Goal: Task Accomplishment & Management: Manage account settings

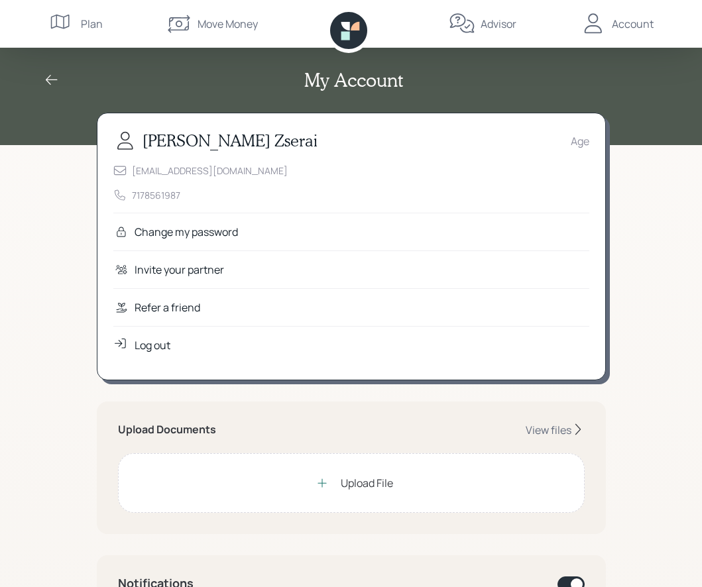
click at [361, 484] on div "Upload File" at bounding box center [367, 483] width 52 height 16
click at [582, 425] on icon at bounding box center [577, 429] width 13 height 13
click at [575, 432] on icon at bounding box center [577, 429] width 13 height 13
click at [550, 430] on div "View files" at bounding box center [549, 430] width 46 height 15
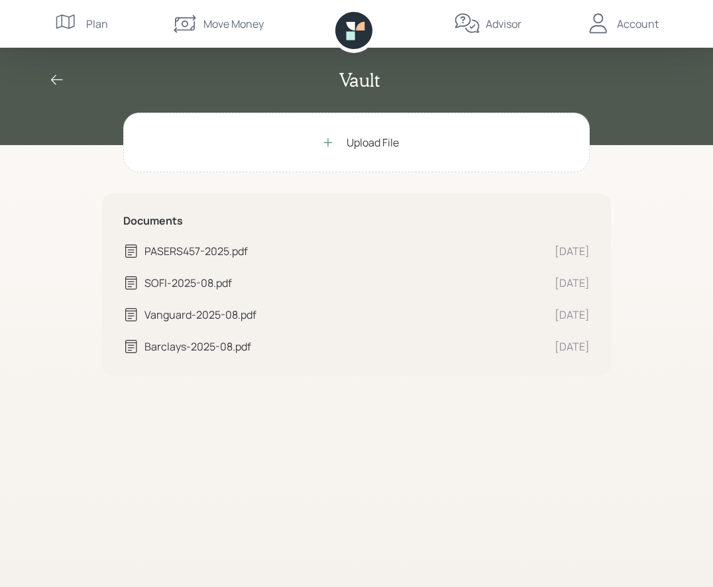
click at [335, 145] on div at bounding box center [328, 142] width 27 height 27
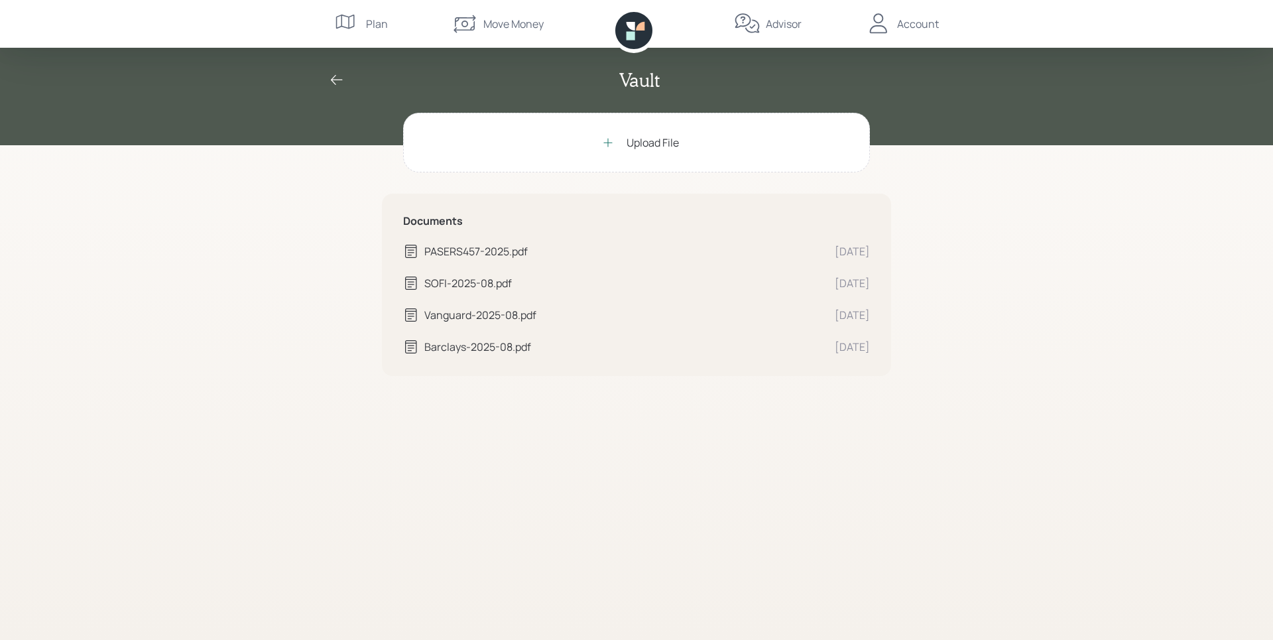
click at [646, 147] on div "Upload File" at bounding box center [653, 143] width 52 height 16
click at [506, 15] on div "Move Money" at bounding box center [497, 24] width 92 height 48
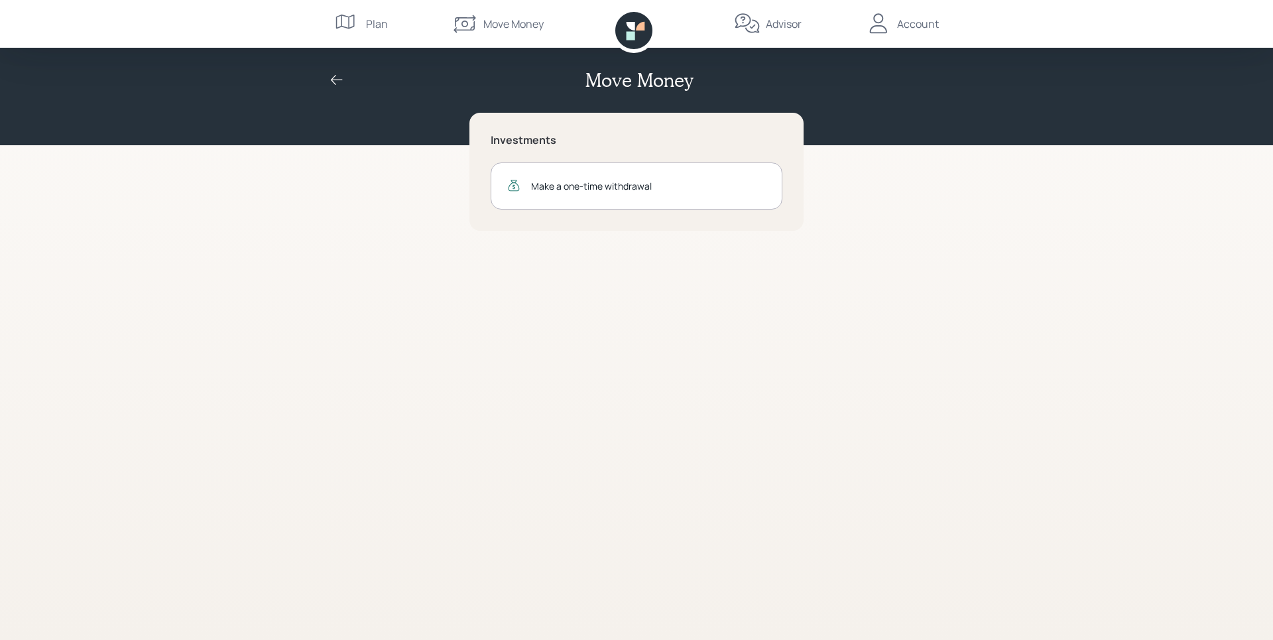
click at [701, 26] on div "Advisor" at bounding box center [784, 24] width 36 height 16
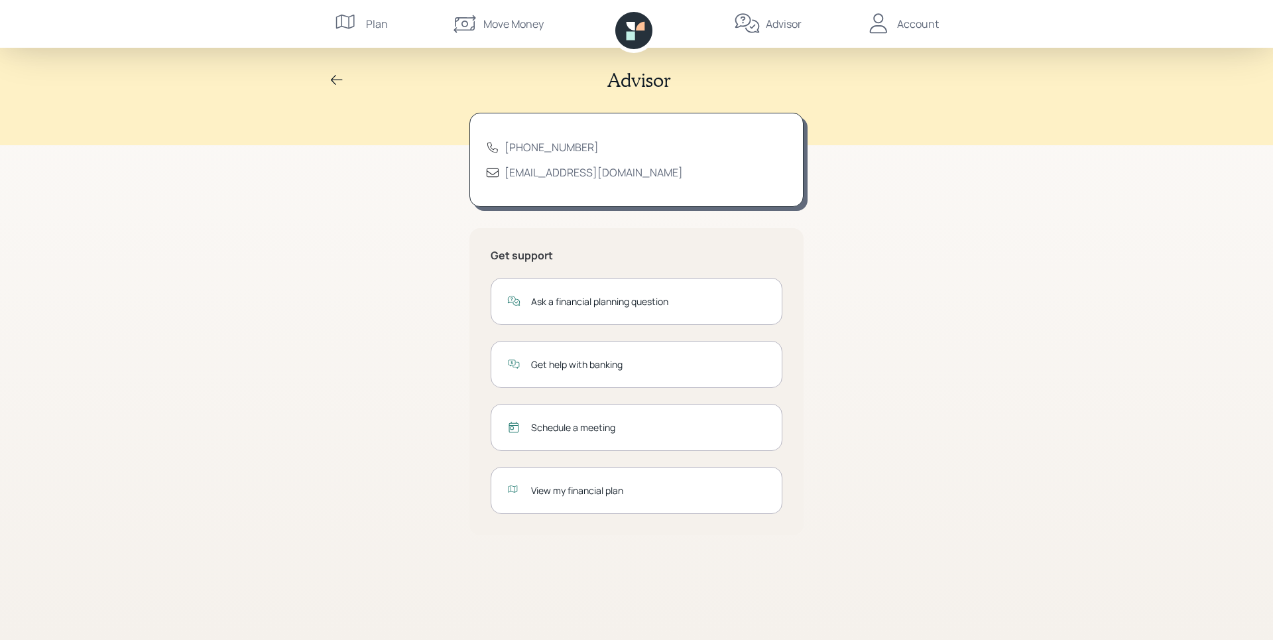
click at [701, 25] on div "Account" at bounding box center [918, 24] width 42 height 16
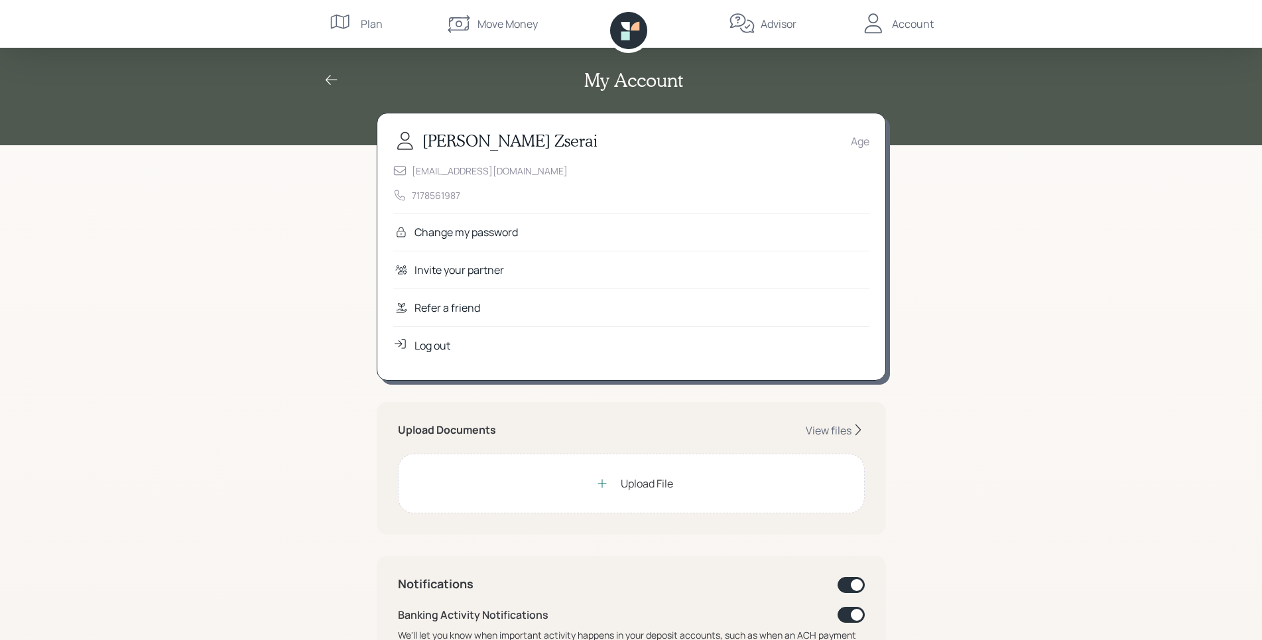
click at [433, 343] on div "Log out" at bounding box center [432, 345] width 36 height 16
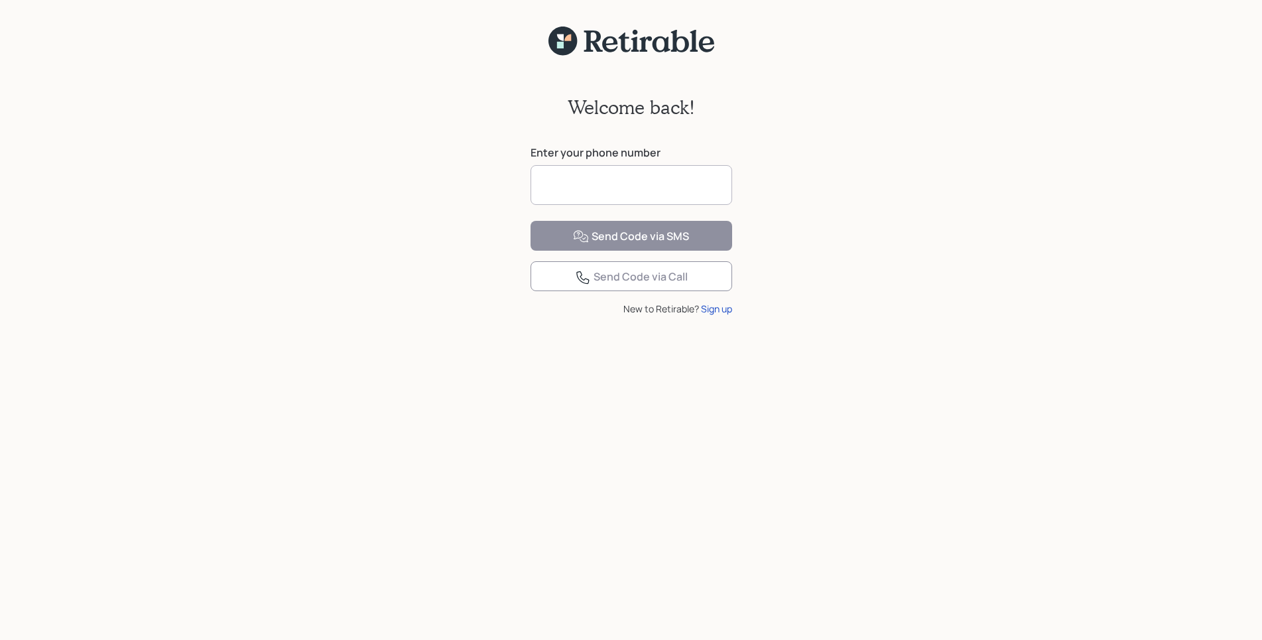
click at [637, 182] on input at bounding box center [631, 185] width 202 height 40
type input "**********"
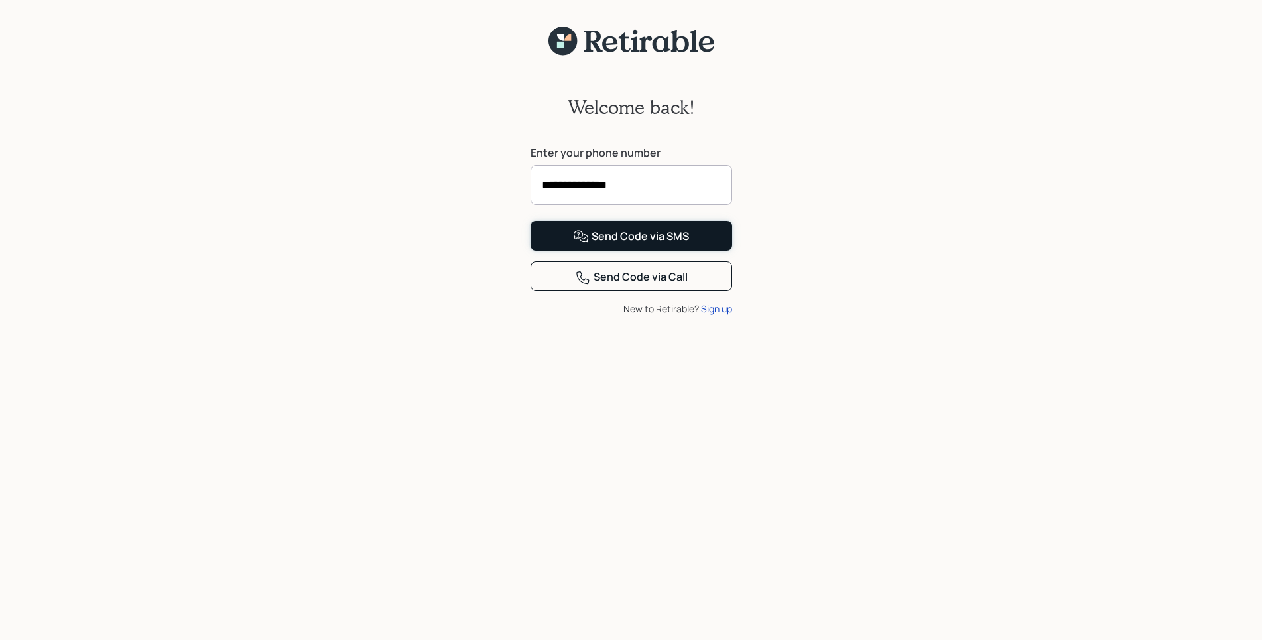
click at [644, 245] on div "Send Code via SMS" at bounding box center [631, 237] width 116 height 16
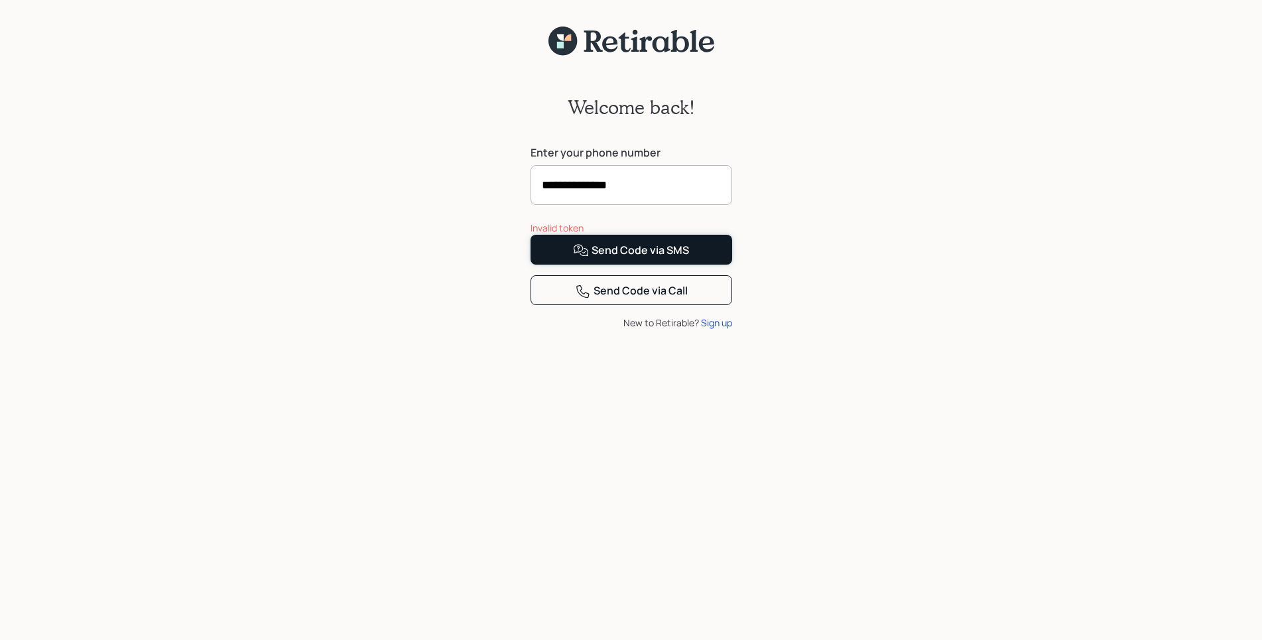
click at [649, 259] on div "Send Code via SMS" at bounding box center [631, 251] width 116 height 16
click at [628, 186] on input "**********" at bounding box center [631, 185] width 202 height 40
click at [642, 259] on div "Send Code via SMS" at bounding box center [631, 251] width 116 height 16
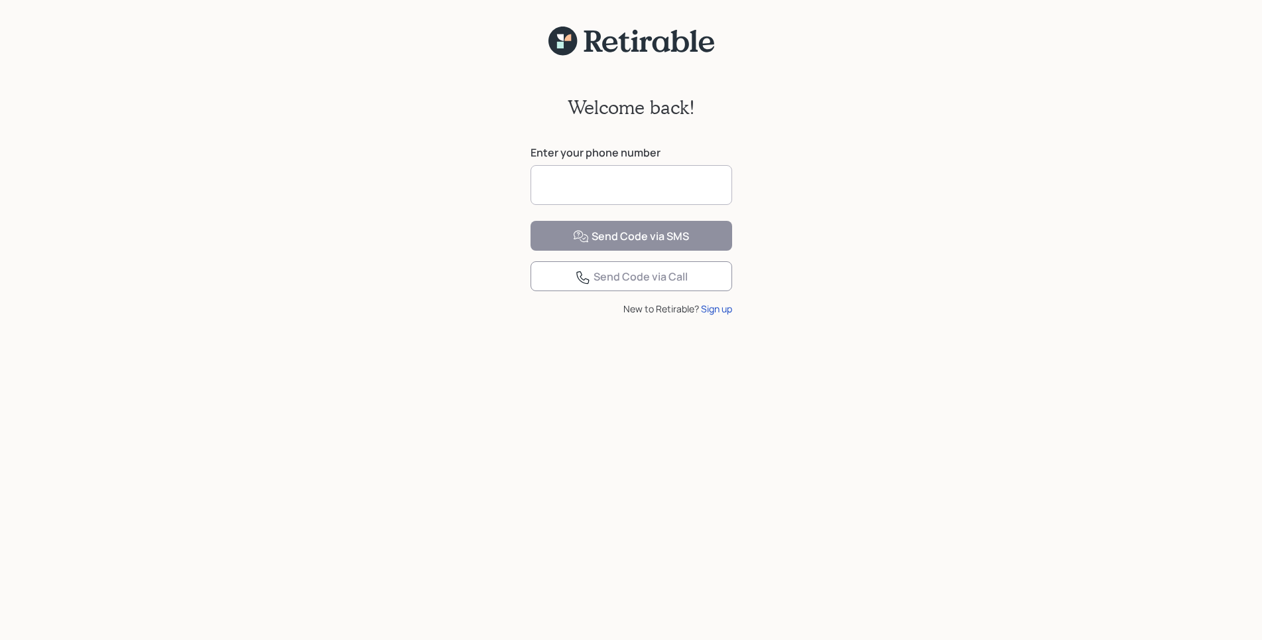
click at [584, 186] on input at bounding box center [631, 185] width 202 height 40
type input "**********"
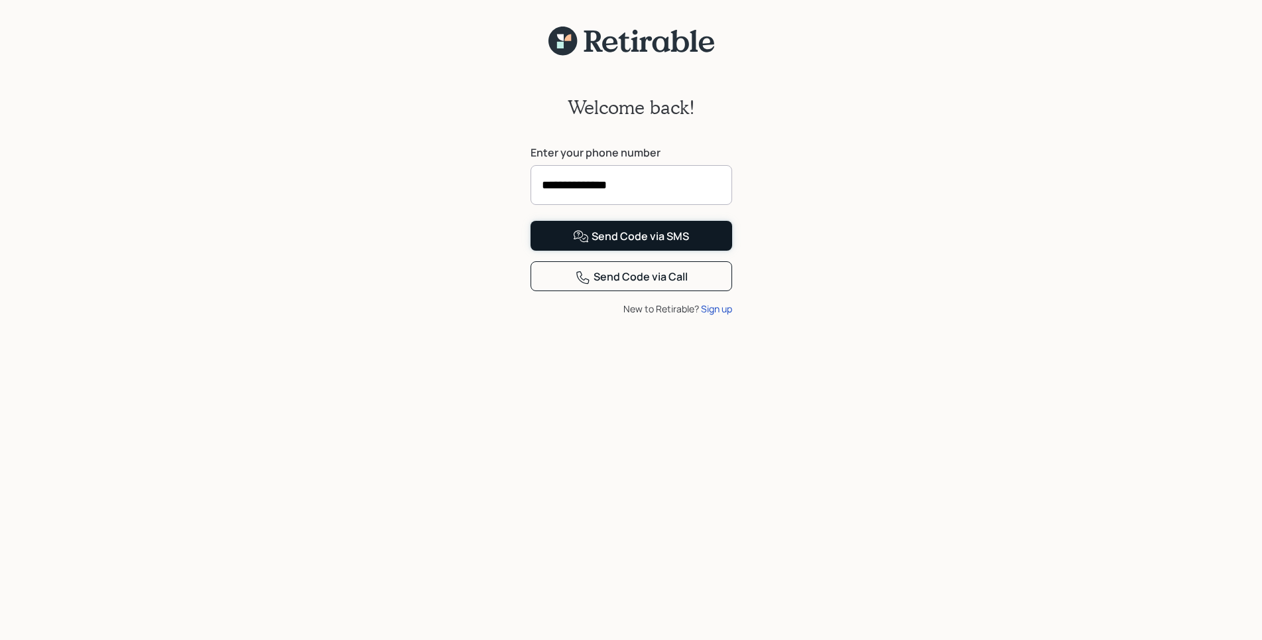
click at [649, 245] on div "Send Code via SMS" at bounding box center [631, 237] width 116 height 16
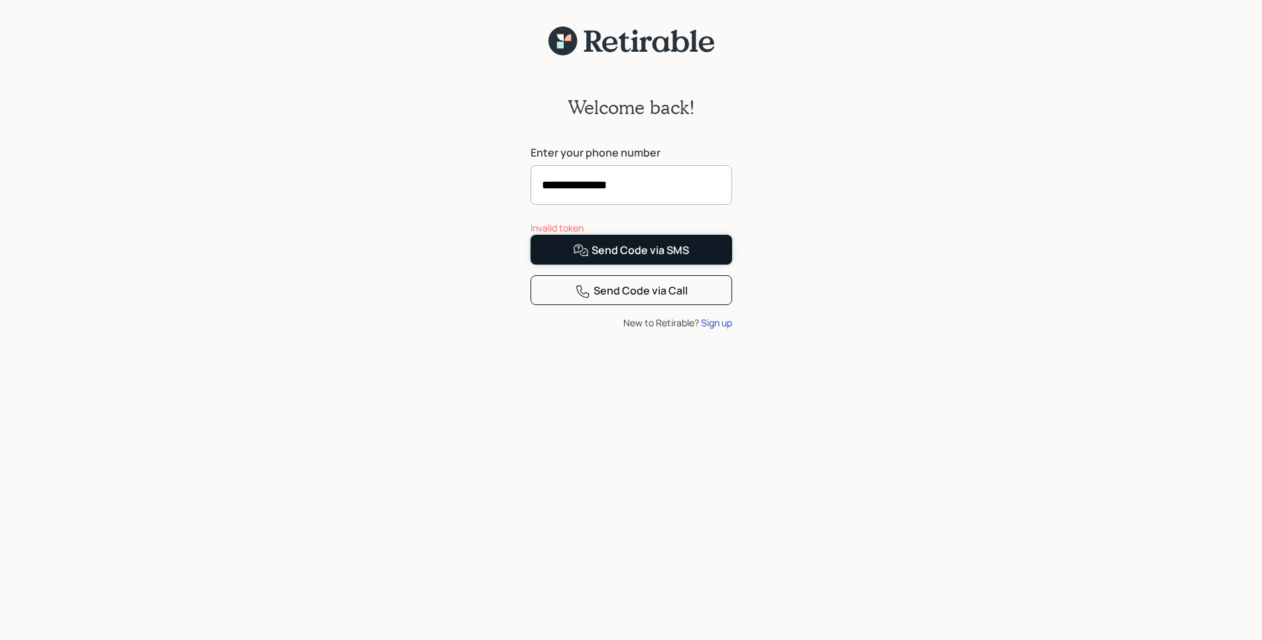
click at [690, 265] on button "Send Code via SMS" at bounding box center [631, 250] width 202 height 30
click at [674, 259] on div "Send Code via SMS" at bounding box center [631, 251] width 116 height 16
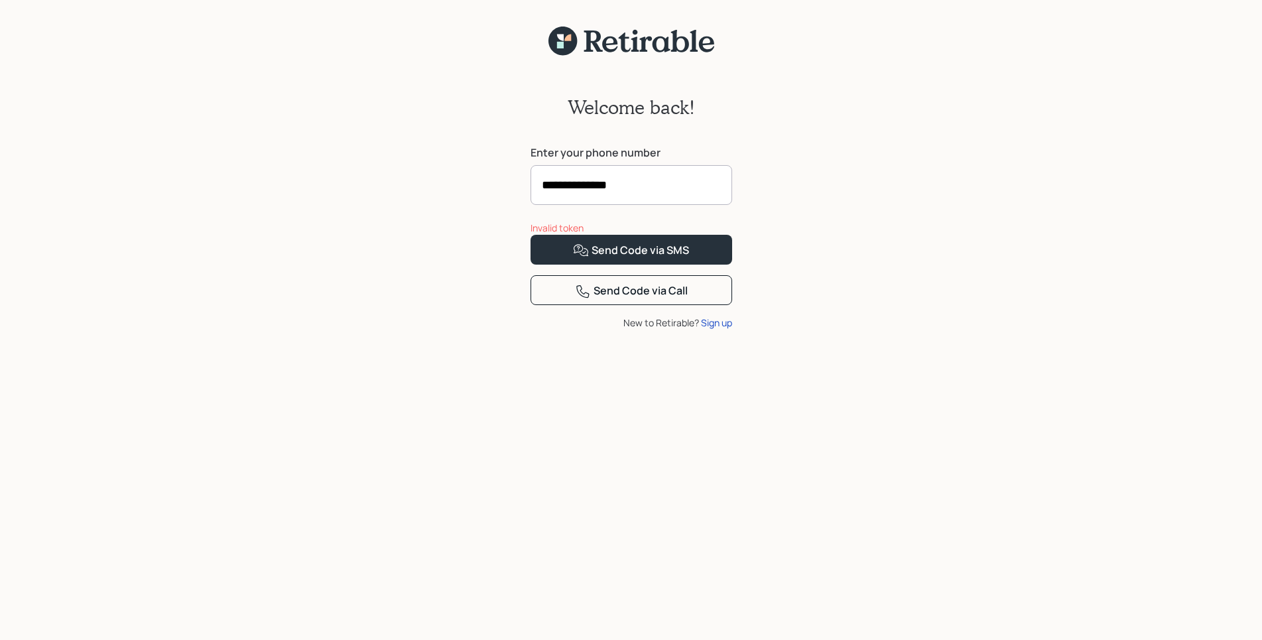
click at [636, 178] on input "**********" at bounding box center [631, 185] width 202 height 40
click at [641, 259] on div "Send Code via SMS" at bounding box center [631, 251] width 116 height 16
